Goal: Transaction & Acquisition: Book appointment/travel/reservation

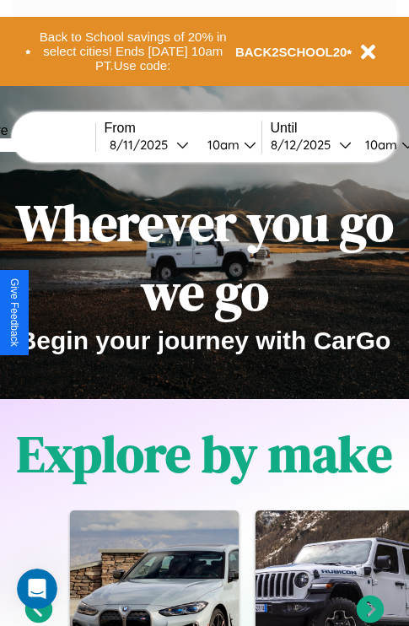
scroll to position [260, 0]
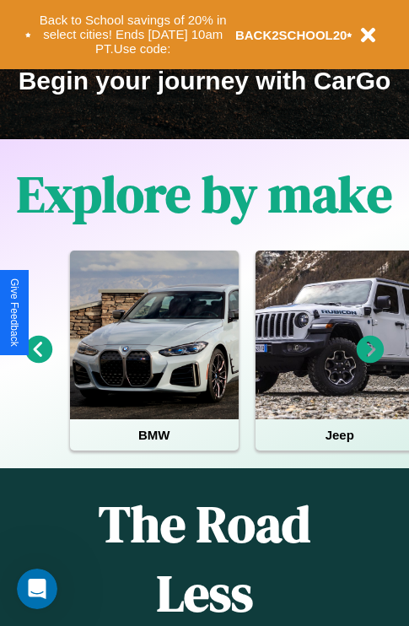
click at [371, 361] on icon at bounding box center [371, 350] width 28 height 28
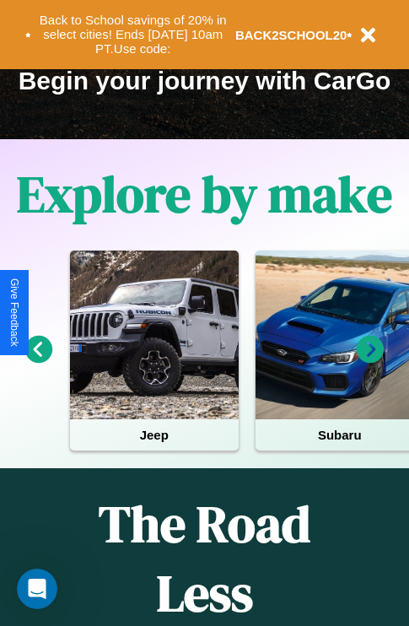
click at [371, 361] on icon at bounding box center [371, 350] width 28 height 28
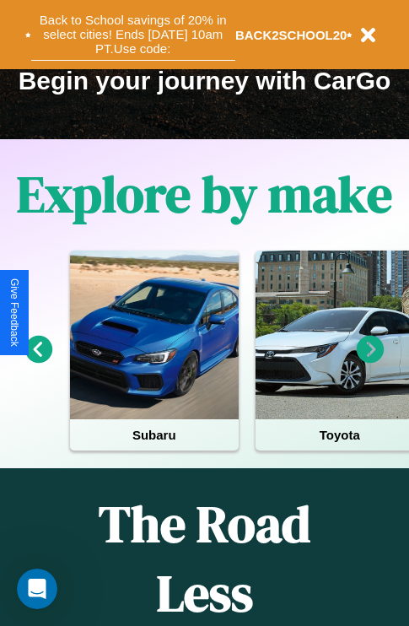
click at [133, 35] on button "Back to School savings of 20% in select cities! Ends 9/1 at 10am PT. Use code:" at bounding box center [133, 34] width 204 height 52
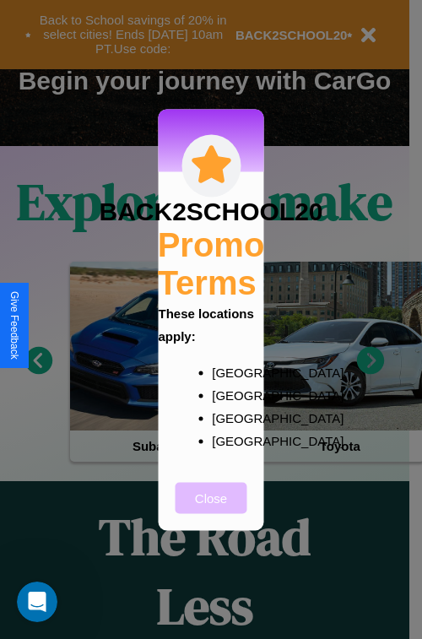
click at [211, 509] on button "Close" at bounding box center [212, 497] width 72 height 31
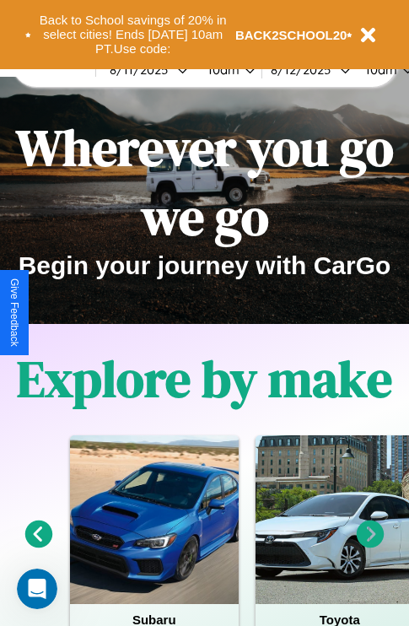
scroll to position [0, 0]
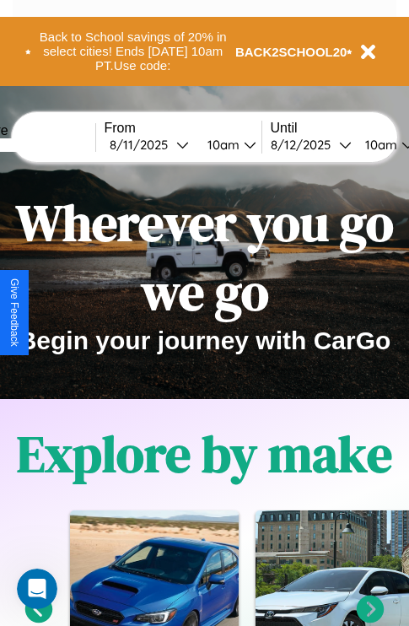
click at [57, 144] on input "text" at bounding box center [32, 145] width 127 height 14
type input "******"
click at [169, 144] on div "8 / 11 / 2025" at bounding box center [143, 145] width 67 height 16
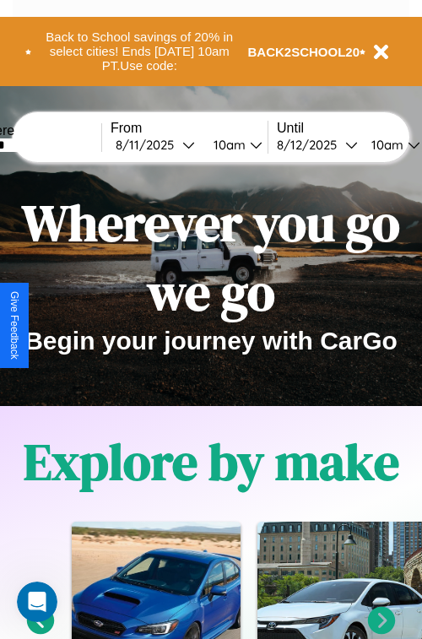
select select "*"
select select "****"
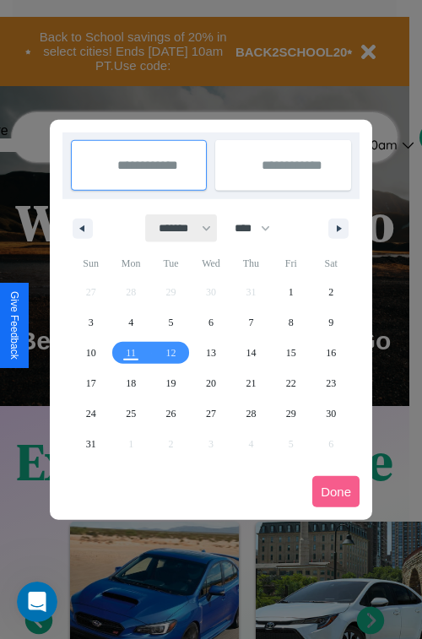
click at [177, 228] on select "******* ******** ***** ***** *** **** **** ****** ********* ******* ******** **…" at bounding box center [182, 228] width 72 height 28
select select "*"
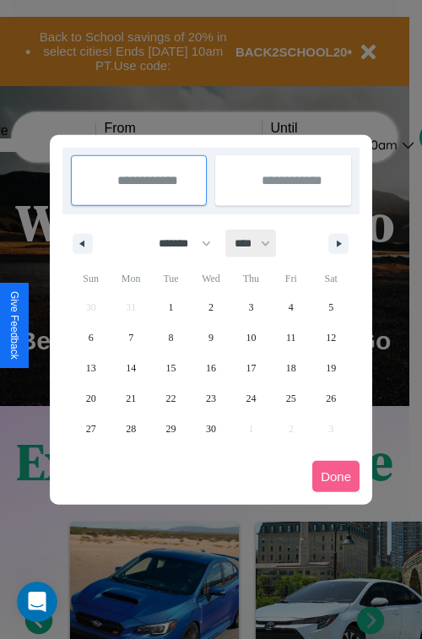
click at [260, 243] on select "**** **** **** **** **** **** **** **** **** **** **** **** **** **** **** ****…" at bounding box center [251, 244] width 51 height 28
select select "****"
click at [290, 306] on span "3" at bounding box center [291, 307] width 5 height 30
type input "**********"
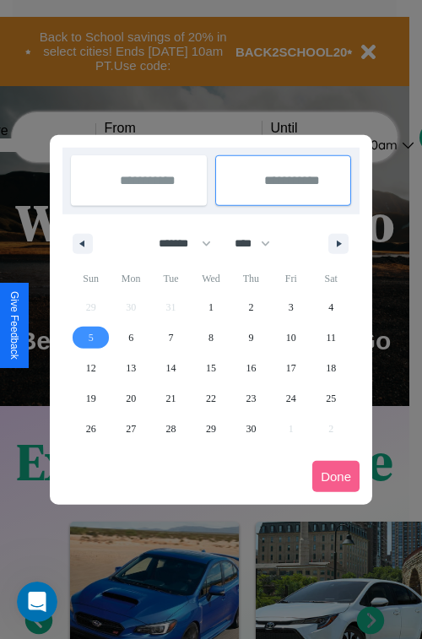
click at [90, 337] on span "5" at bounding box center [91, 337] width 5 height 30
type input "**********"
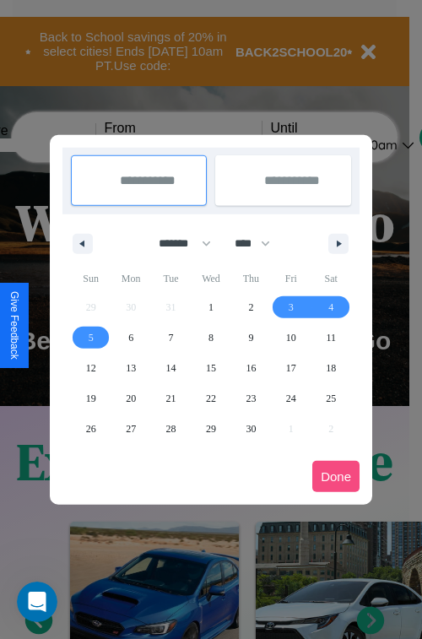
click at [336, 476] on button "Done" at bounding box center [335, 476] width 47 height 31
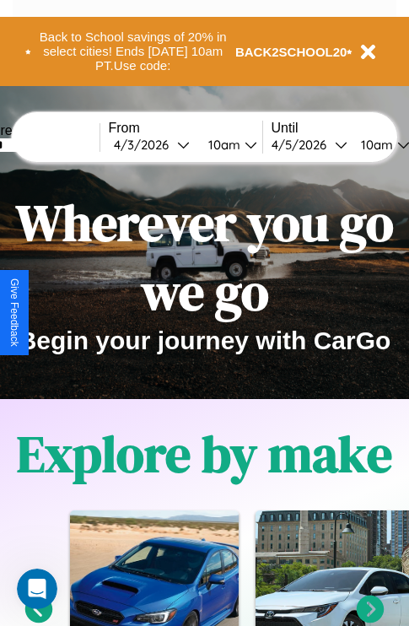
scroll to position [0, 57]
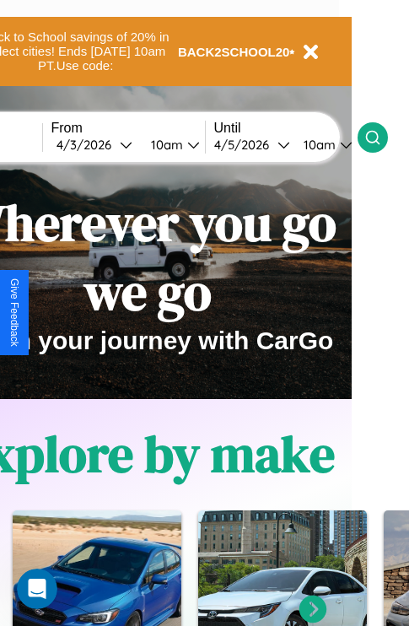
click at [382, 137] on icon at bounding box center [373, 137] width 17 height 17
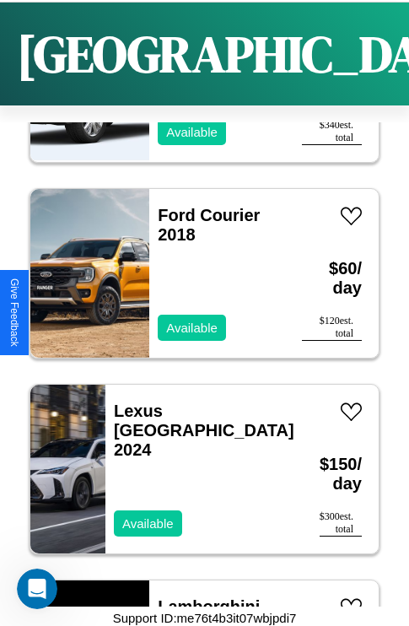
scroll to position [6331, 0]
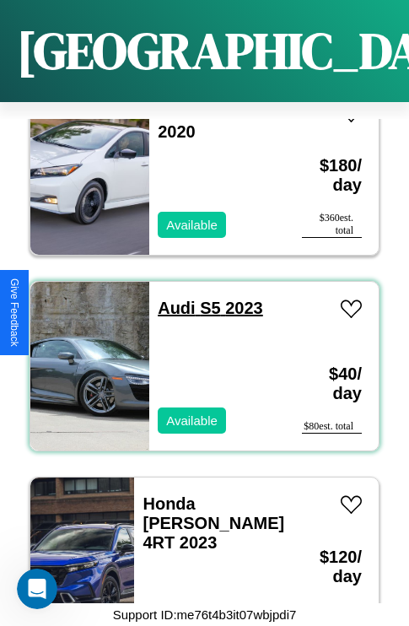
click at [171, 299] on link "Audi S5 2023" at bounding box center [211, 308] width 106 height 19
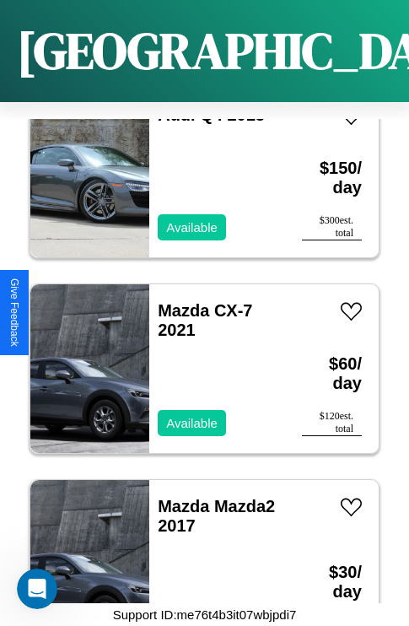
scroll to position [8485, 0]
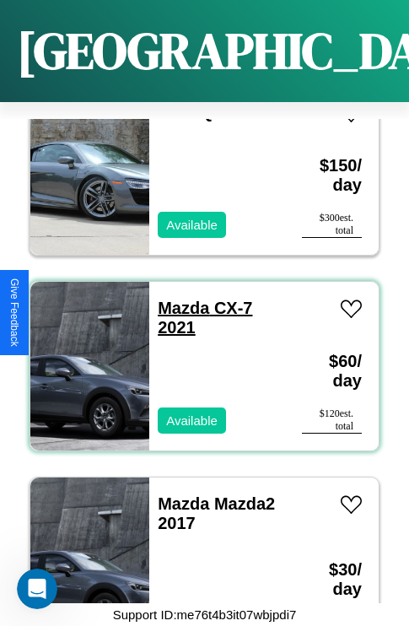
click at [178, 299] on link "Mazda CX-7 2021" at bounding box center [205, 318] width 95 height 38
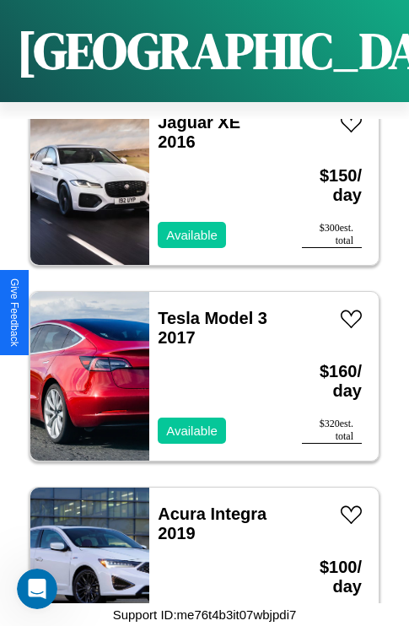
scroll to position [9268, 0]
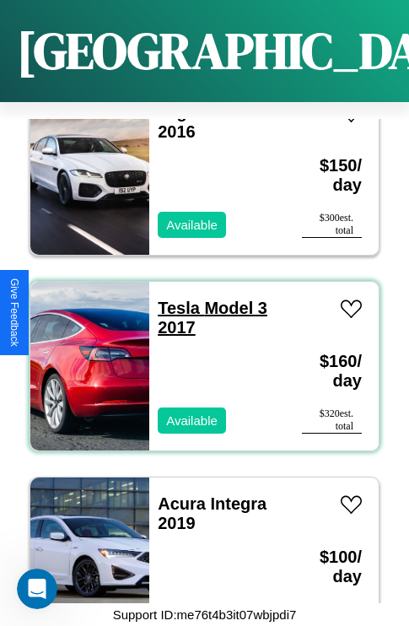
click at [174, 299] on link "Tesla Model 3 2017" at bounding box center [213, 318] width 110 height 38
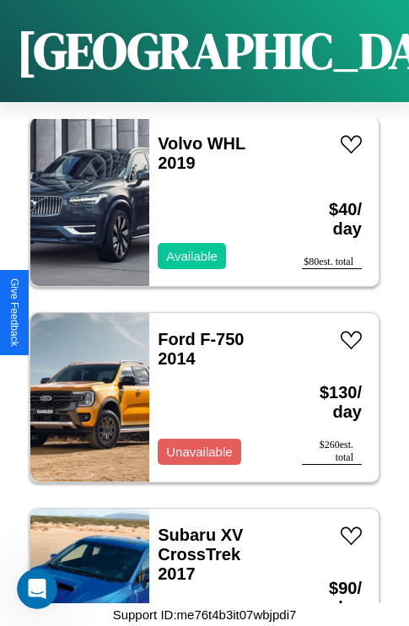
scroll to position [2022, 0]
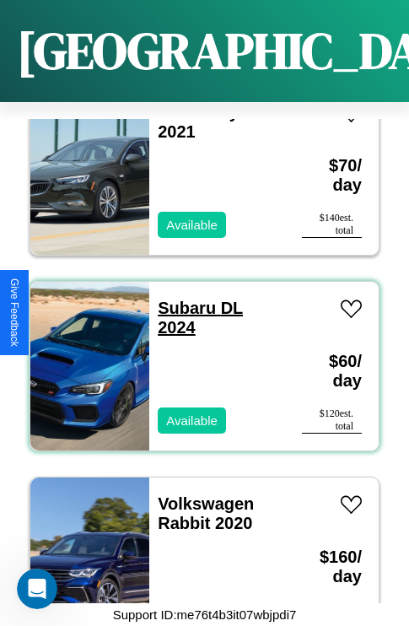
click at [182, 299] on link "Subaru DL 2024" at bounding box center [200, 318] width 85 height 38
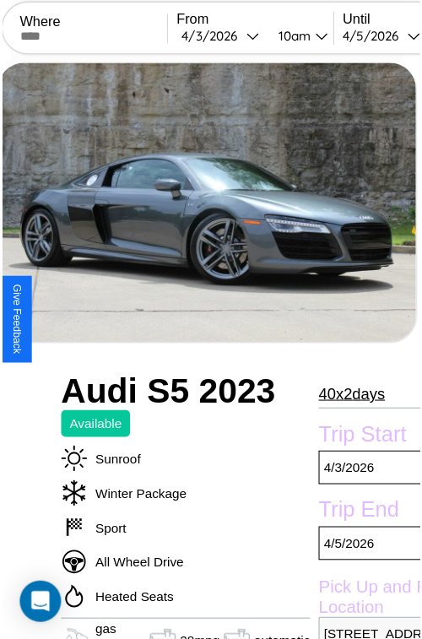
scroll to position [152, 90]
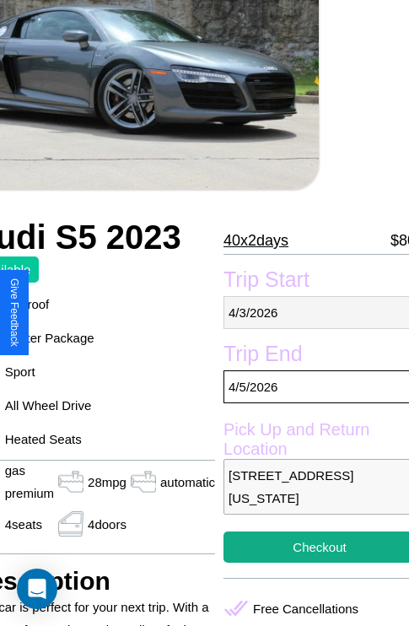
click at [312, 312] on p "4 / 3 / 2026" at bounding box center [320, 312] width 192 height 33
select select "*"
select select "****"
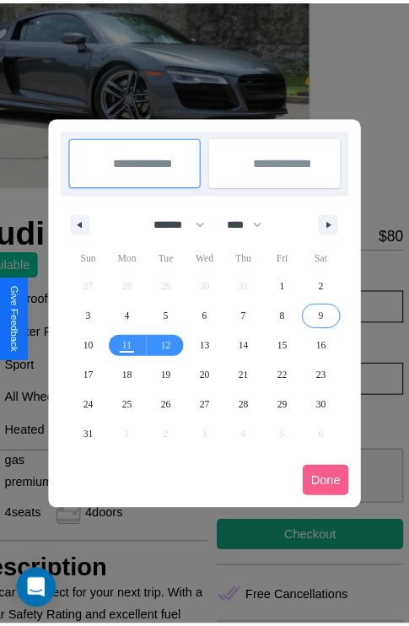
scroll to position [0, 90]
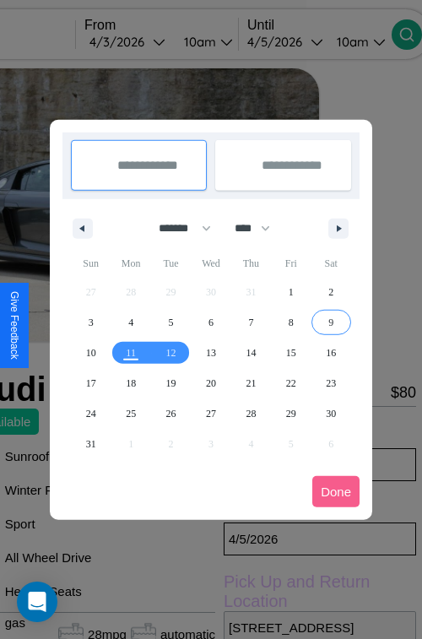
click at [151, 41] on div at bounding box center [211, 319] width 422 height 639
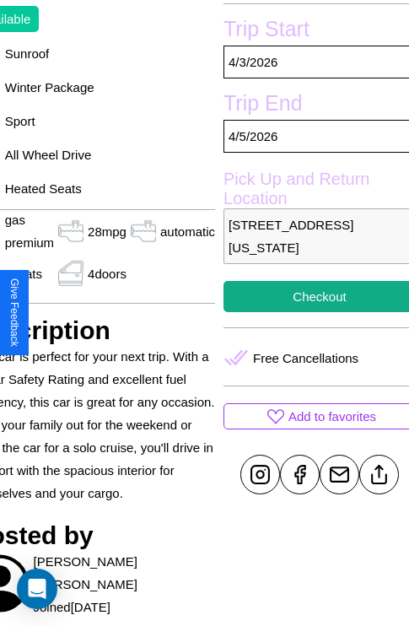
scroll to position [409, 90]
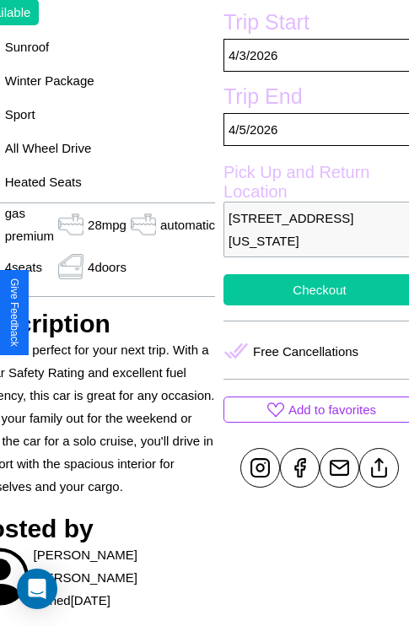
click at [312, 306] on button "Checkout" at bounding box center [320, 289] width 192 height 31
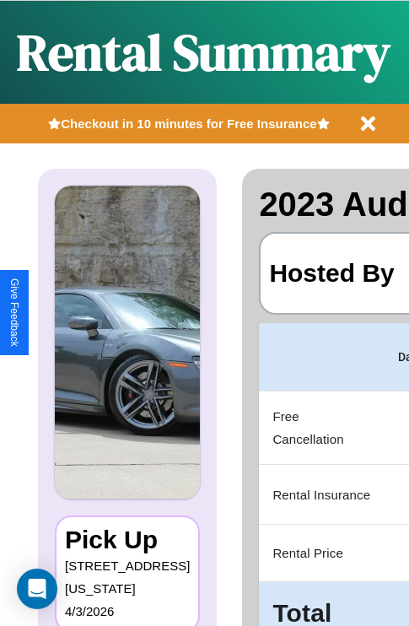
scroll to position [0, 344]
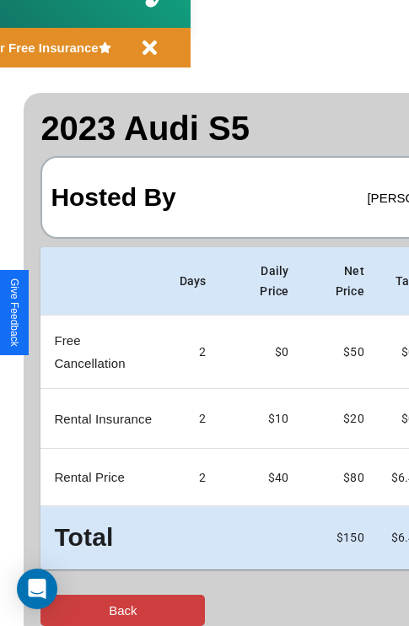
click at [82, 610] on button "Back" at bounding box center [123, 610] width 165 height 31
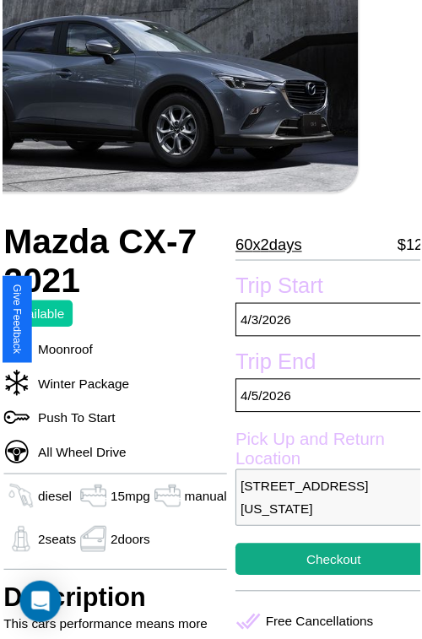
scroll to position [185, 61]
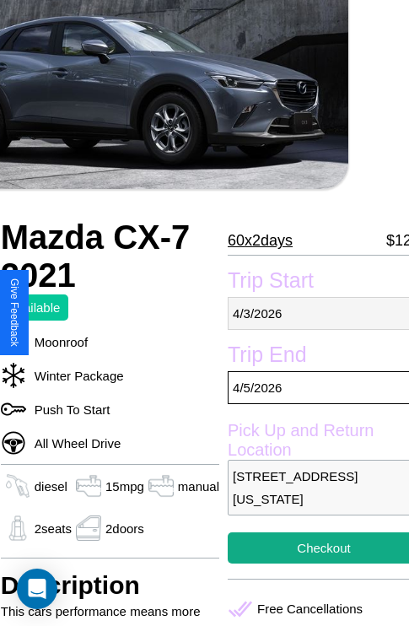
click at [312, 313] on p "4 / 3 / 2026" at bounding box center [324, 313] width 192 height 33
select select "*"
select select "****"
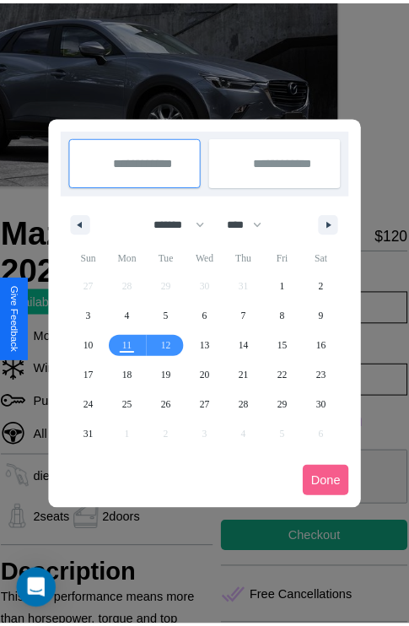
scroll to position [0, 61]
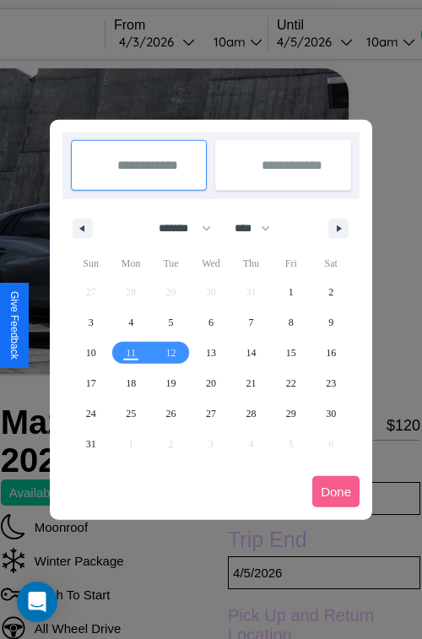
click at [181, 41] on div at bounding box center [211, 319] width 422 height 639
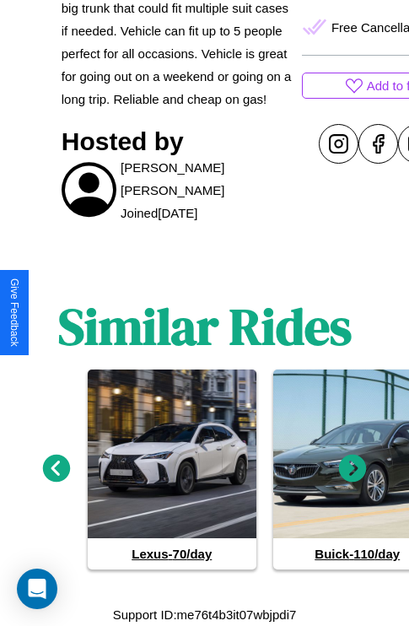
scroll to position [775, 0]
click at [353, 469] on icon at bounding box center [353, 469] width 28 height 28
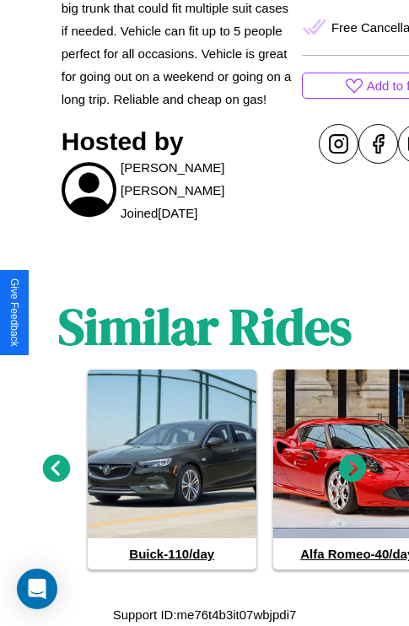
click at [353, 469] on icon at bounding box center [353, 469] width 28 height 28
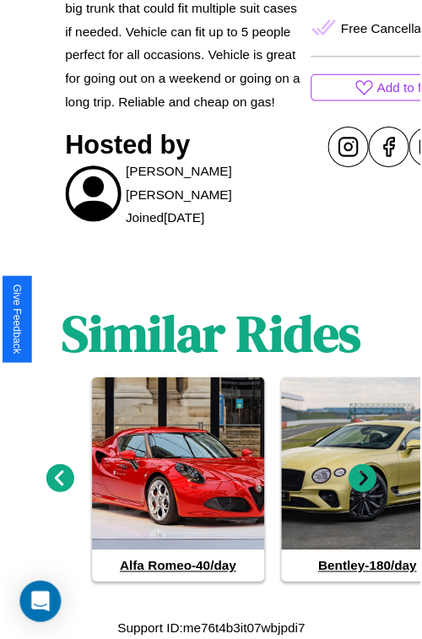
scroll to position [171, 71]
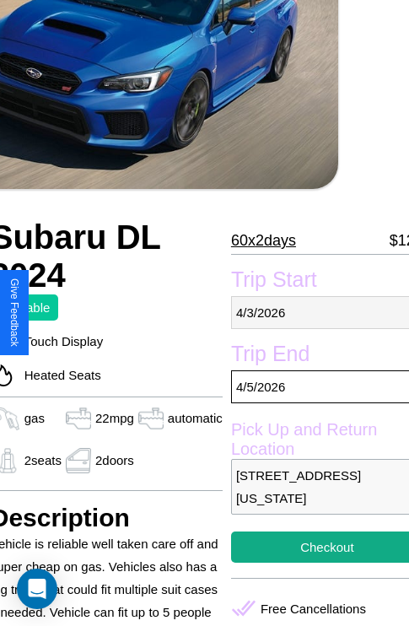
click at [313, 312] on p "[DATE]" at bounding box center [327, 312] width 192 height 33
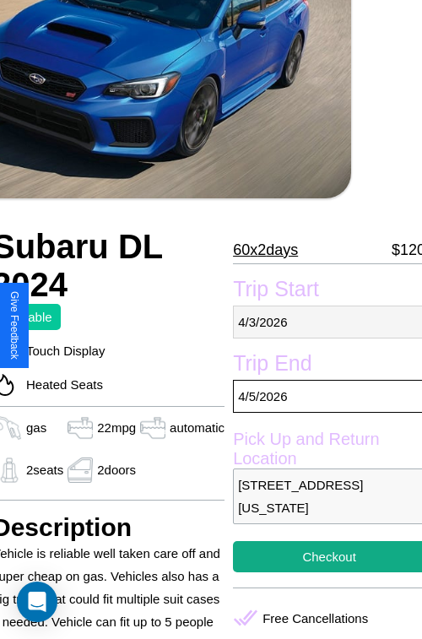
select select "*"
select select "****"
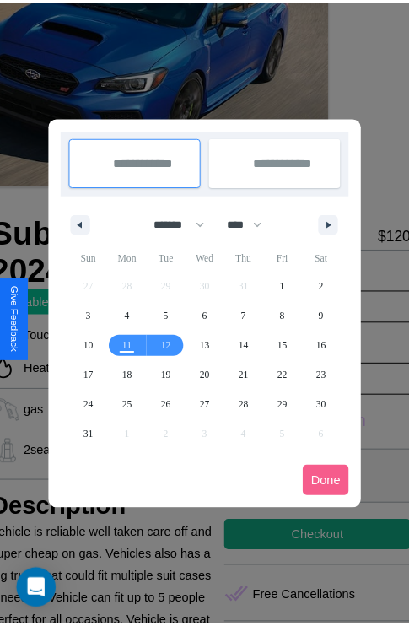
scroll to position [0, 71]
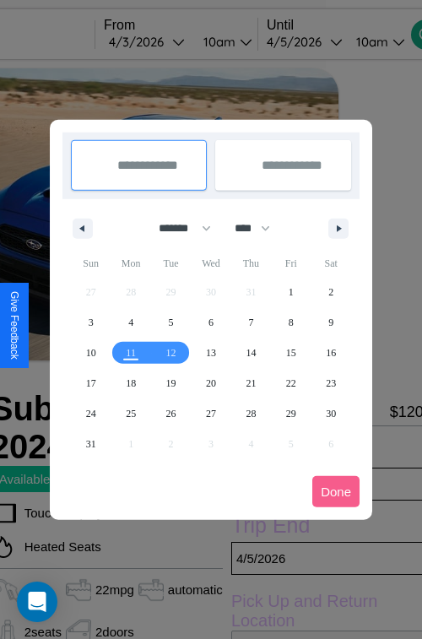
click at [171, 41] on div at bounding box center [211, 319] width 422 height 639
